Goal: Transaction & Acquisition: Purchase product/service

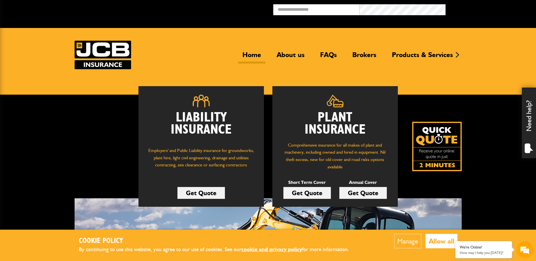
click at [315, 191] on link "Get Quote" at bounding box center [306, 193] width 47 height 12
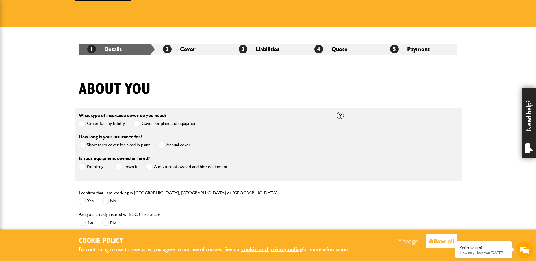
scroll to position [113, 0]
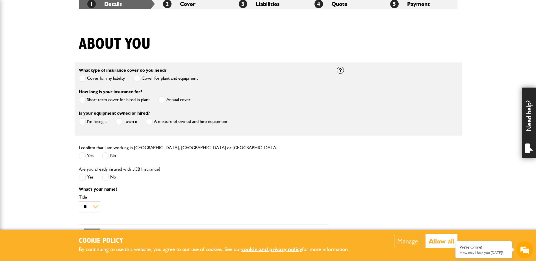
click at [84, 100] on span at bounding box center [82, 99] width 7 height 7
